Goal: Information Seeking & Learning: Learn about a topic

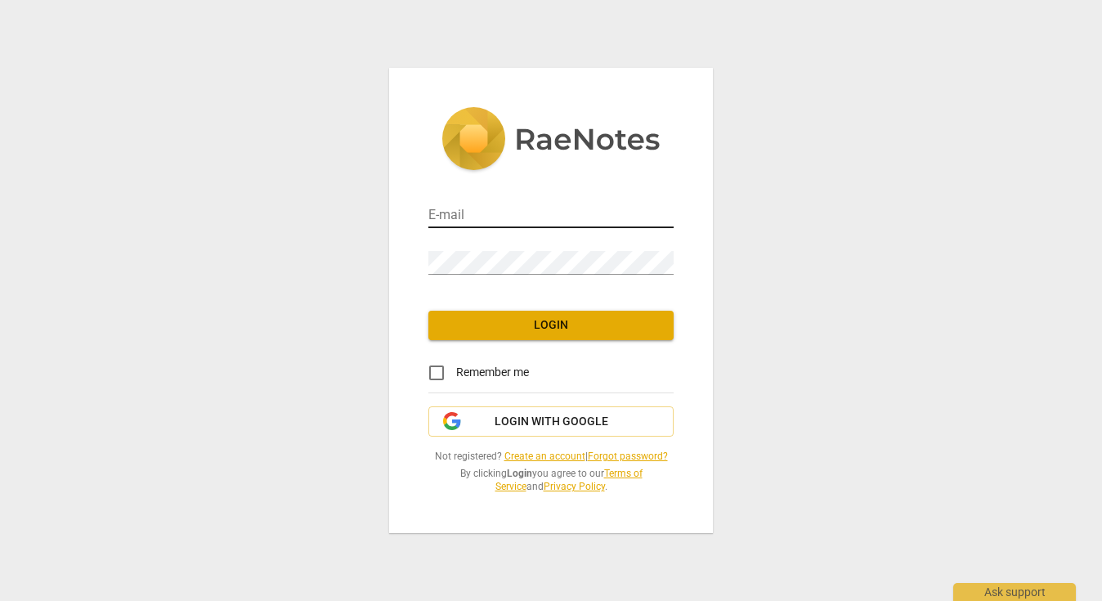
click at [561, 220] on input "email" at bounding box center [550, 216] width 245 height 24
click at [0, 0] on com-1password-button at bounding box center [0, 0] width 0 height 0
type input "[EMAIL_ADDRESS][DOMAIN_NAME]"
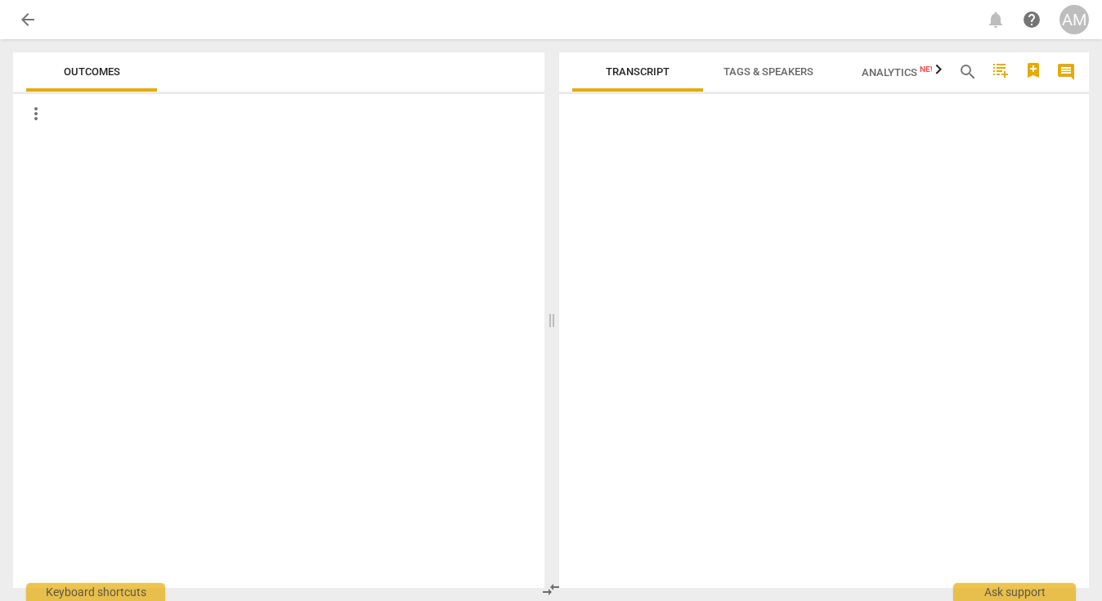
click at [499, 327] on div at bounding box center [278, 360] width 531 height 454
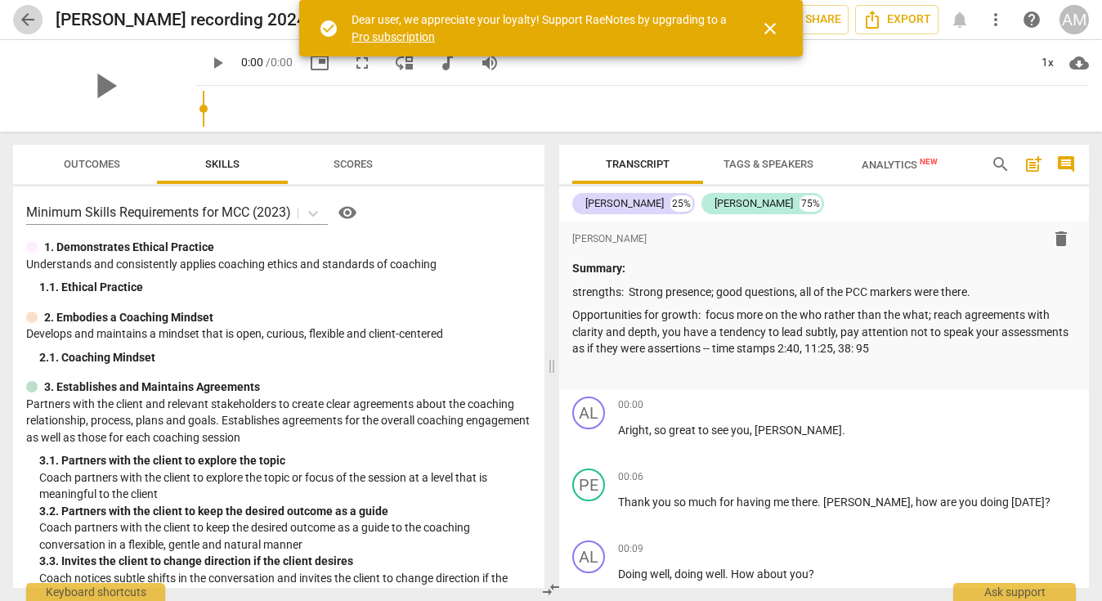
click at [34, 13] on span "arrow_back" at bounding box center [28, 20] width 20 height 20
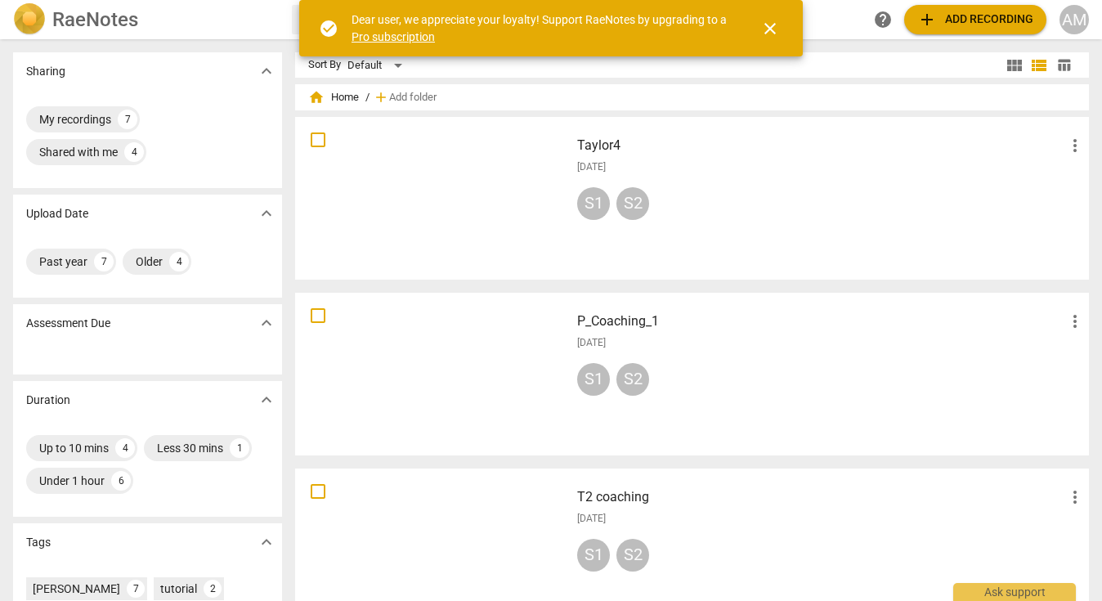
click at [773, 34] on span "close" at bounding box center [770, 29] width 20 height 20
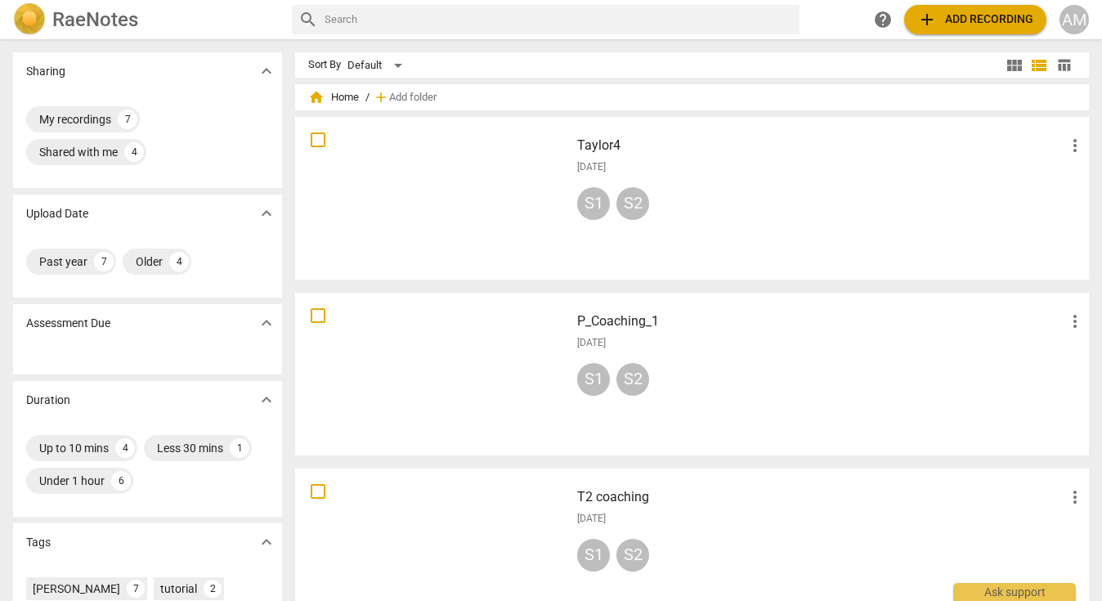
click at [486, 157] on div at bounding box center [432, 198] width 263 height 151
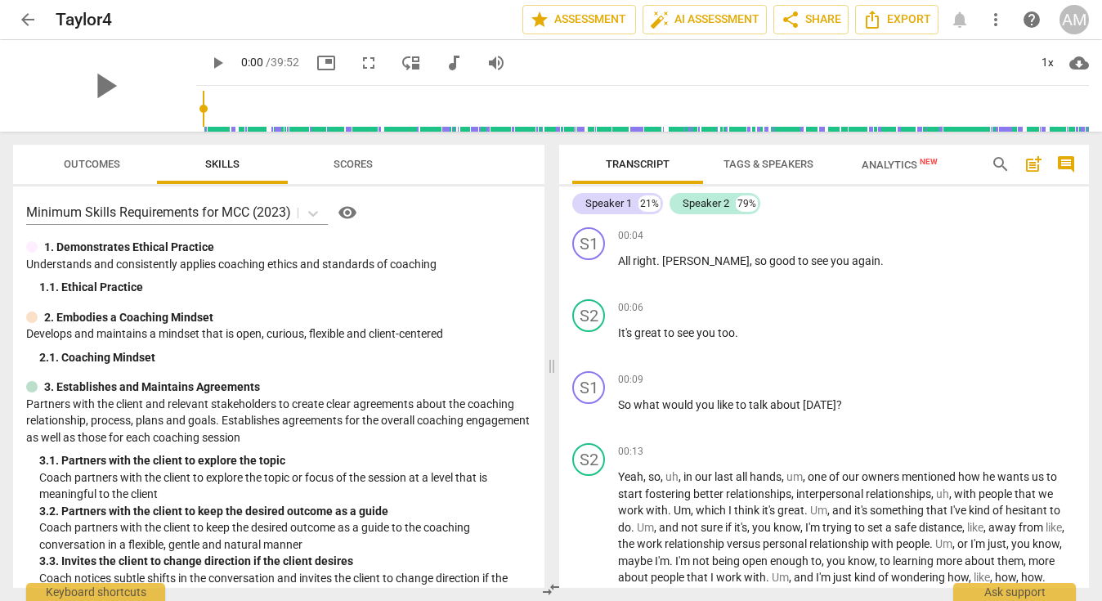
click at [208, 60] on span "play_arrow" at bounding box center [218, 63] width 20 height 20
click at [203, 107] on input "range" at bounding box center [646, 109] width 886 height 52
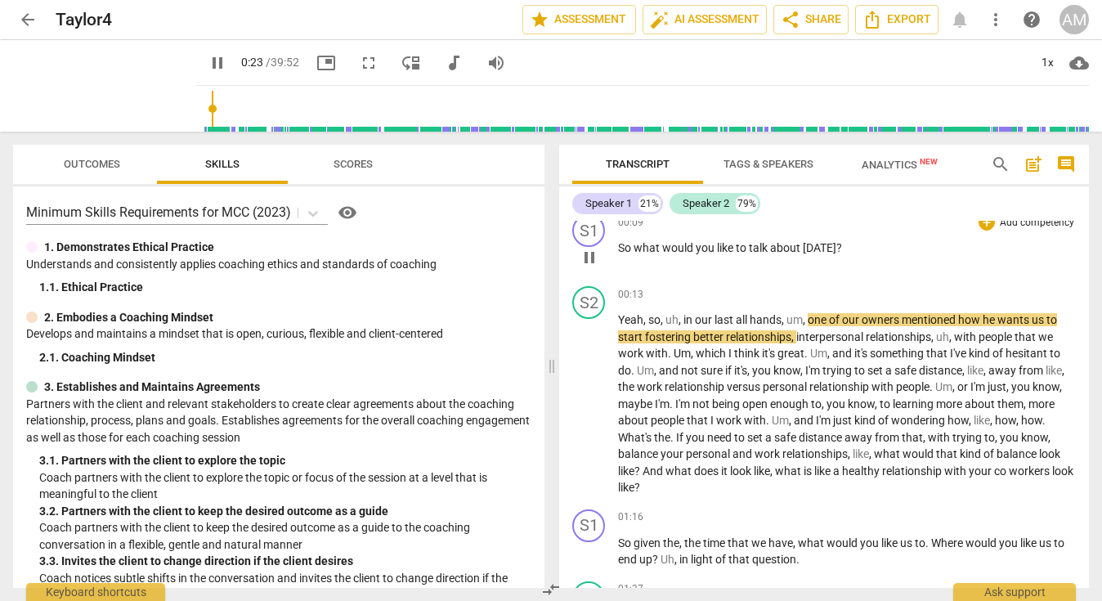
scroll to position [160, 0]
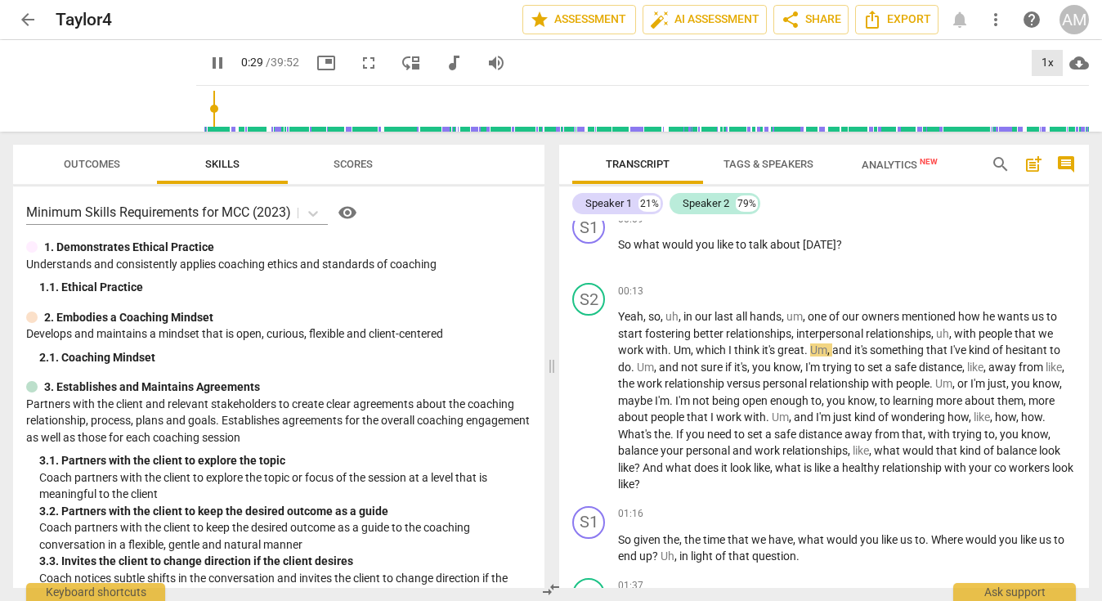
click at [1045, 61] on div "1x" at bounding box center [1046, 63] width 31 height 26
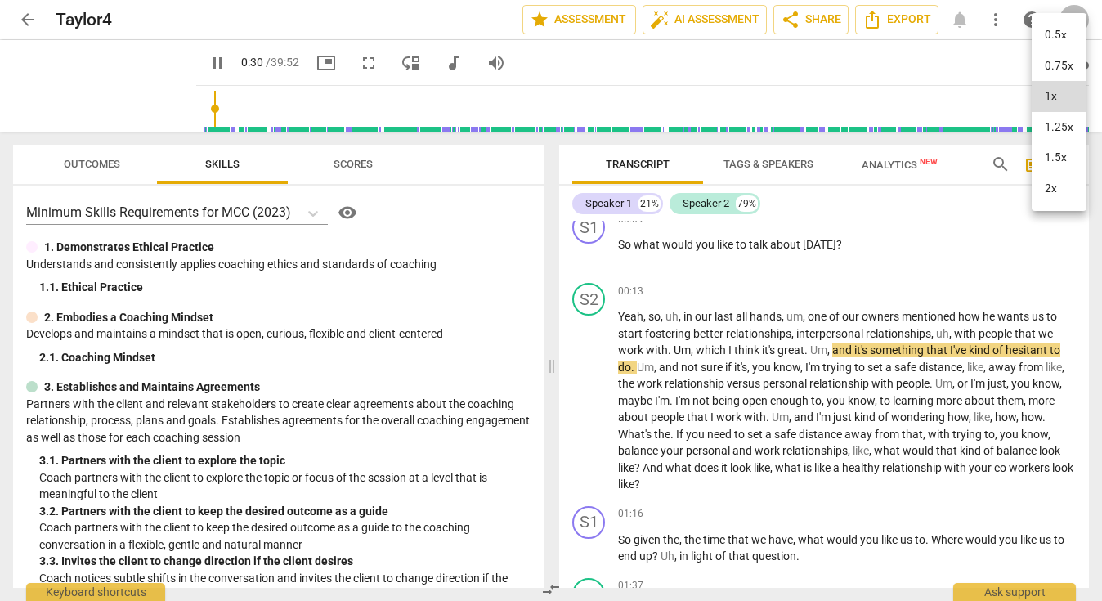
click at [1053, 161] on li "1.5x" at bounding box center [1058, 157] width 55 height 31
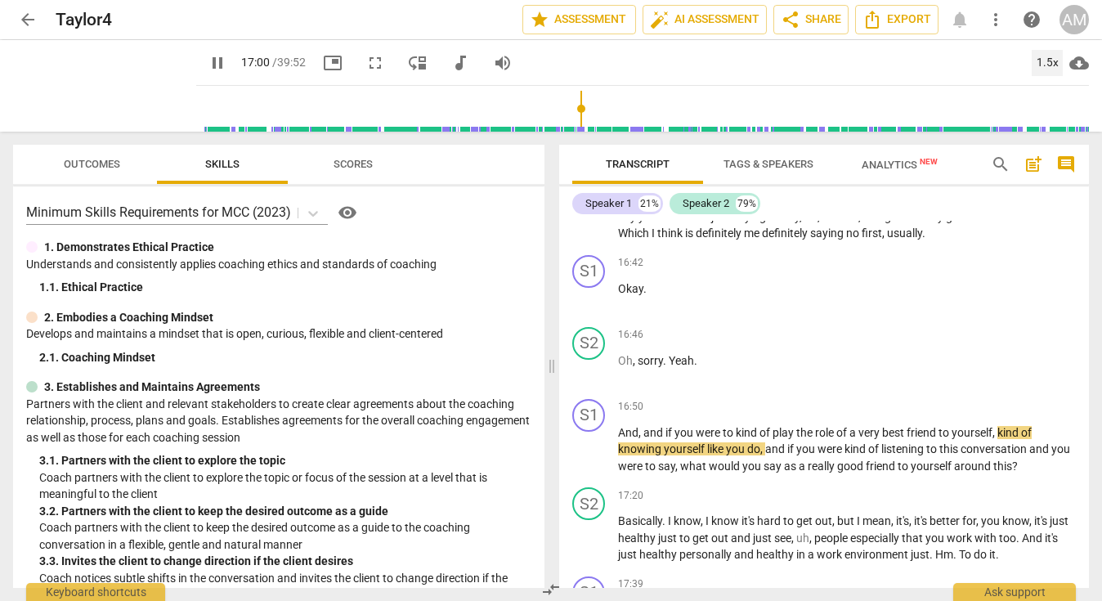
scroll to position [5426, 0]
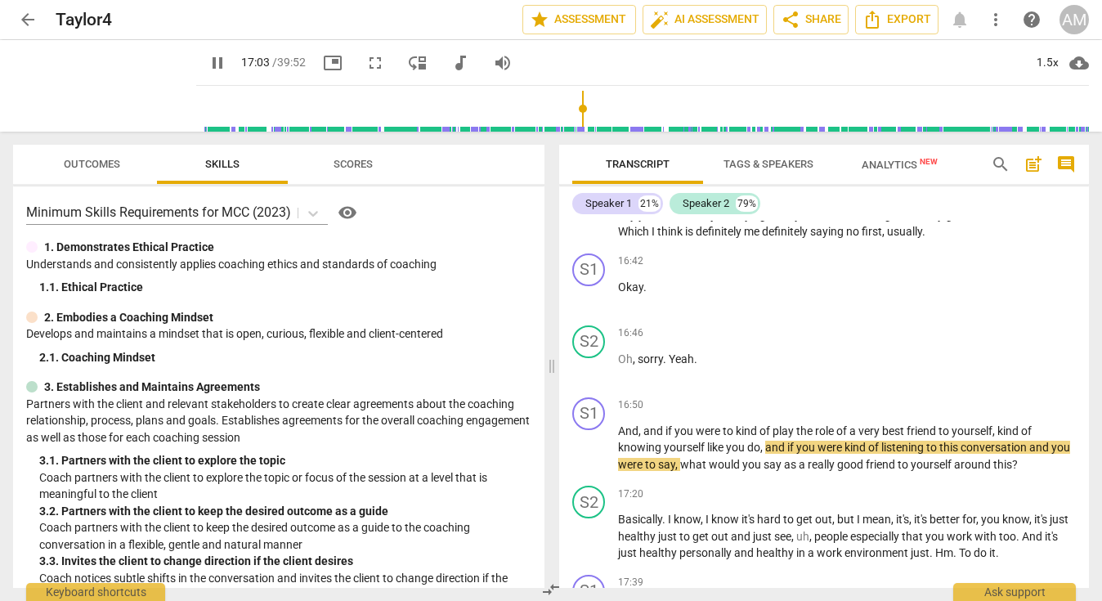
click at [702, 312] on div "16:42 + Add competency keyboard_arrow_right Okay ." at bounding box center [847, 282] width 458 height 59
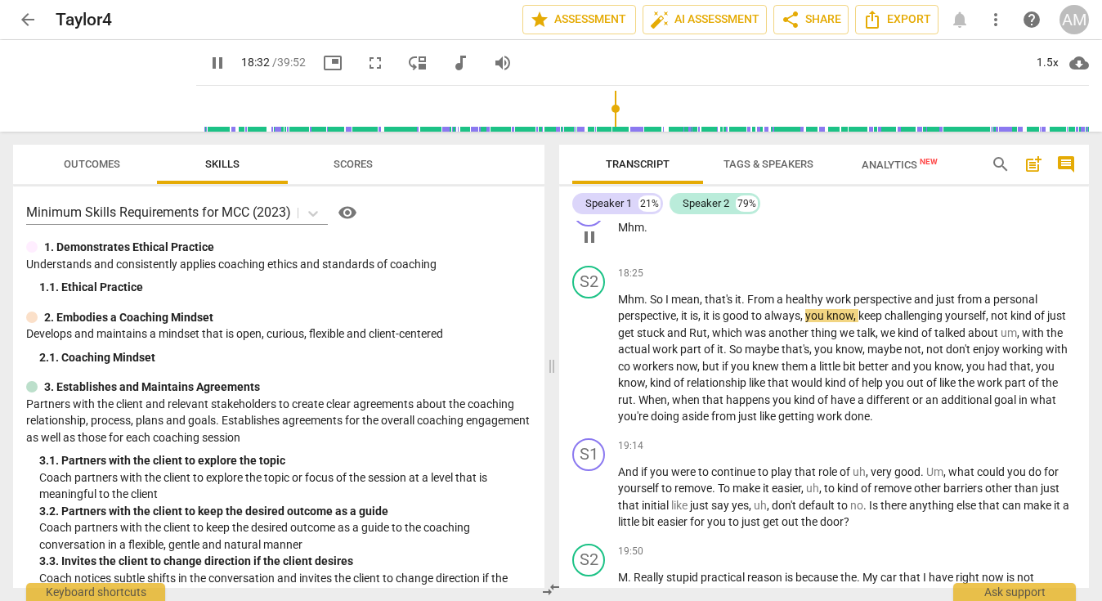
scroll to position [6057, 0]
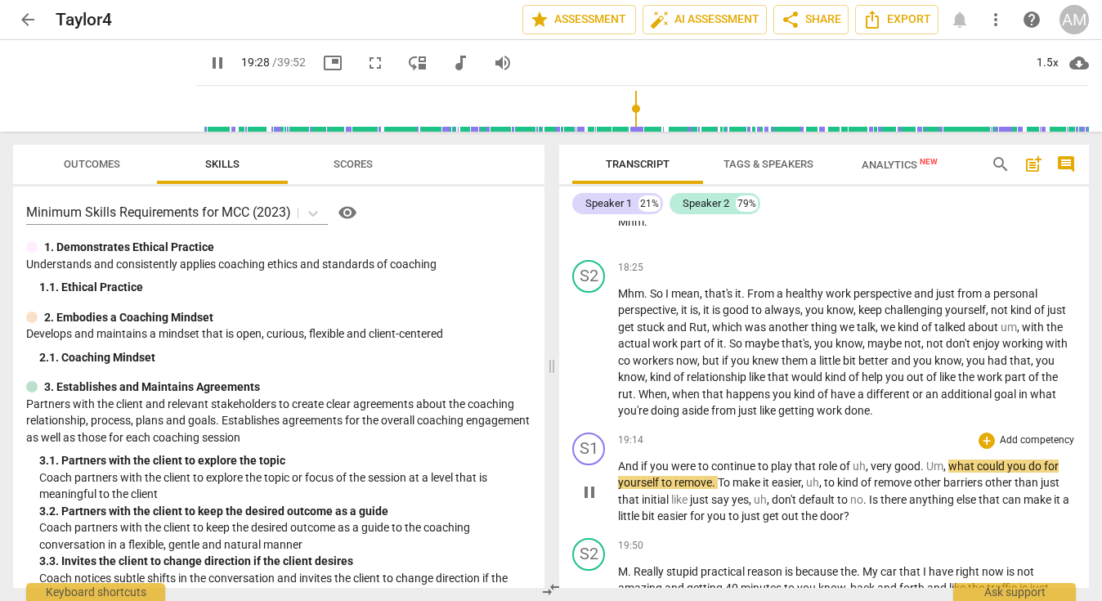
click at [876, 472] on span "very" at bounding box center [882, 465] width 24 height 13
type input "1171"
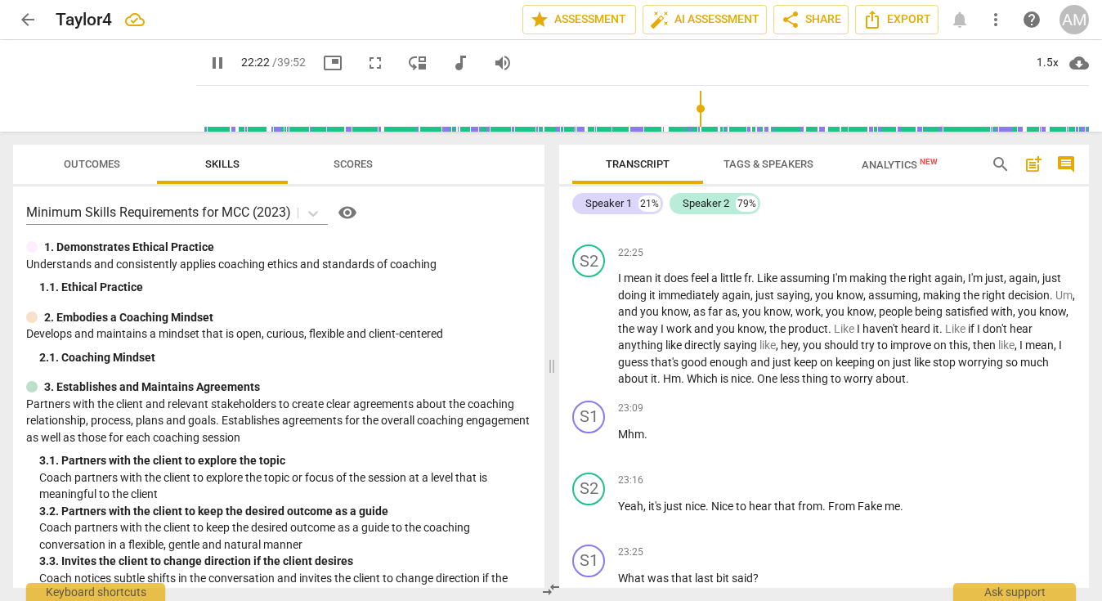
scroll to position [7479, 0]
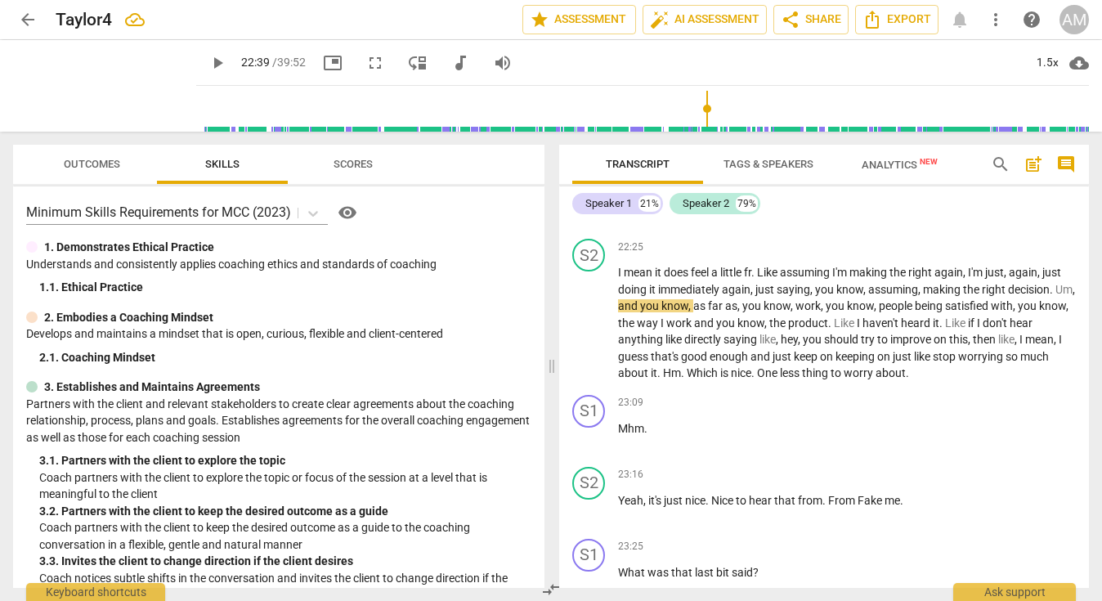
click at [208, 65] on span "play_arrow" at bounding box center [218, 63] width 20 height 20
click at [208, 64] on span "pause" at bounding box center [218, 63] width 20 height 20
click at [208, 63] on span "play_arrow" at bounding box center [218, 63] width 20 height 20
click at [208, 63] on span "pause" at bounding box center [218, 63] width 20 height 20
type input "1359"
